Goal: Task Accomplishment & Management: Manage account settings

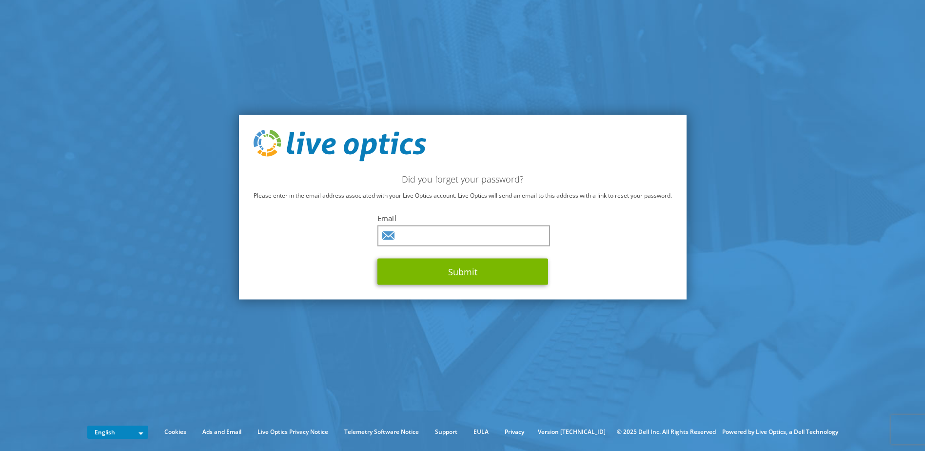
type input "[PERSON_NAME][EMAIL_ADDRESS][PERSON_NAME][DOMAIN_NAME]"
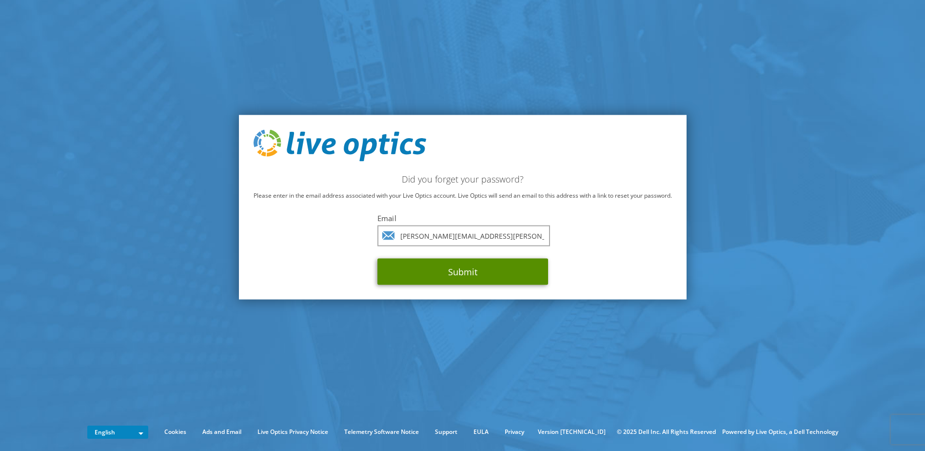
click at [446, 272] on button "Submit" at bounding box center [462, 271] width 171 height 26
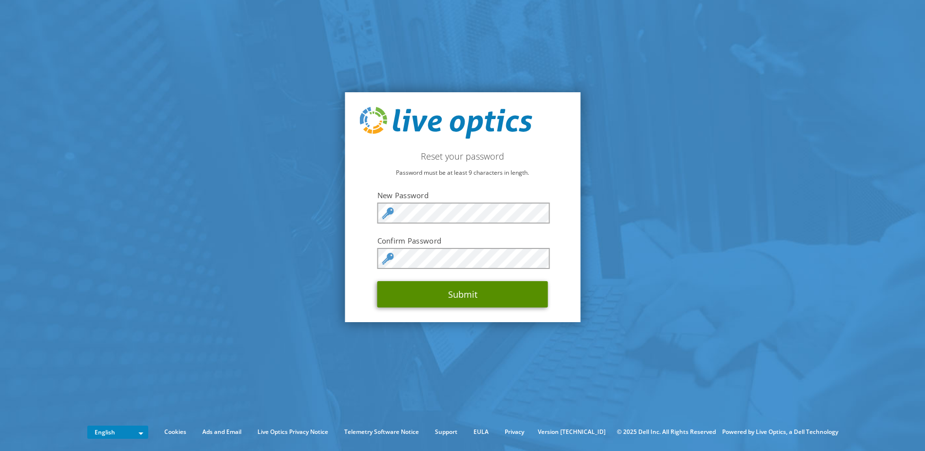
click at [530, 285] on button "Submit" at bounding box center [462, 294] width 171 height 26
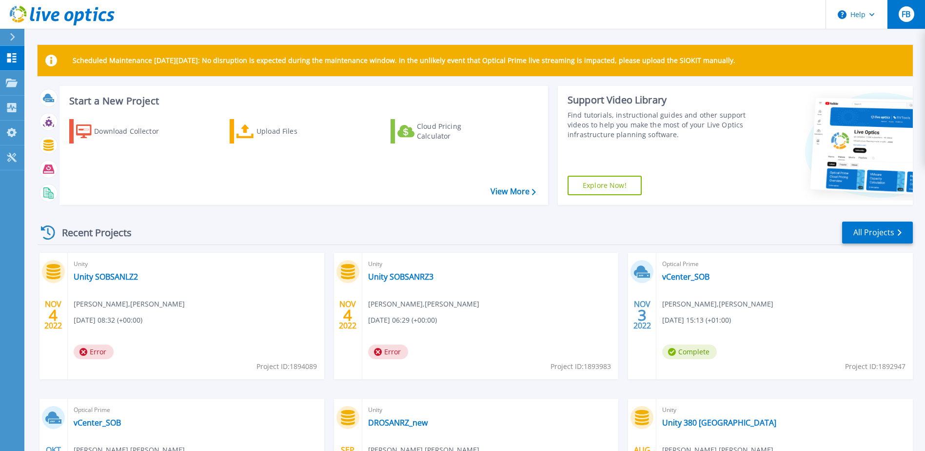
click at [904, 18] on span "FB" at bounding box center [906, 14] width 9 height 8
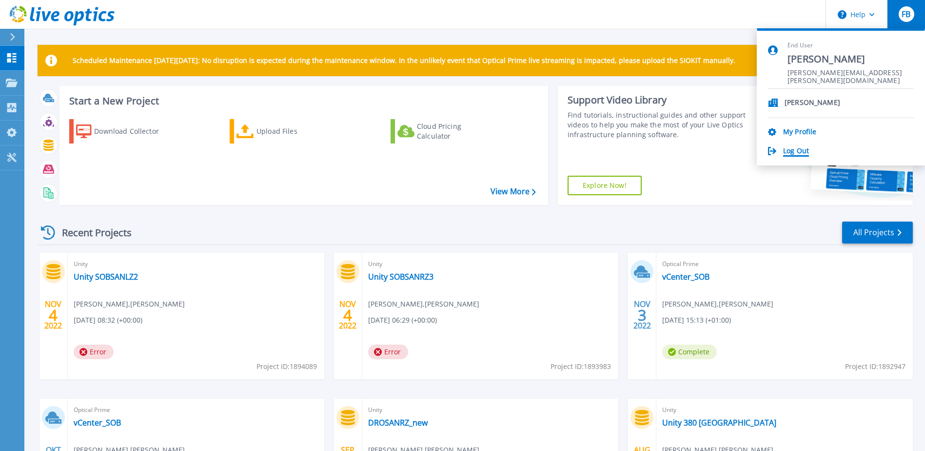
click at [801, 152] on link "Log Out" at bounding box center [796, 151] width 26 height 9
